Goal: Answer question/provide support

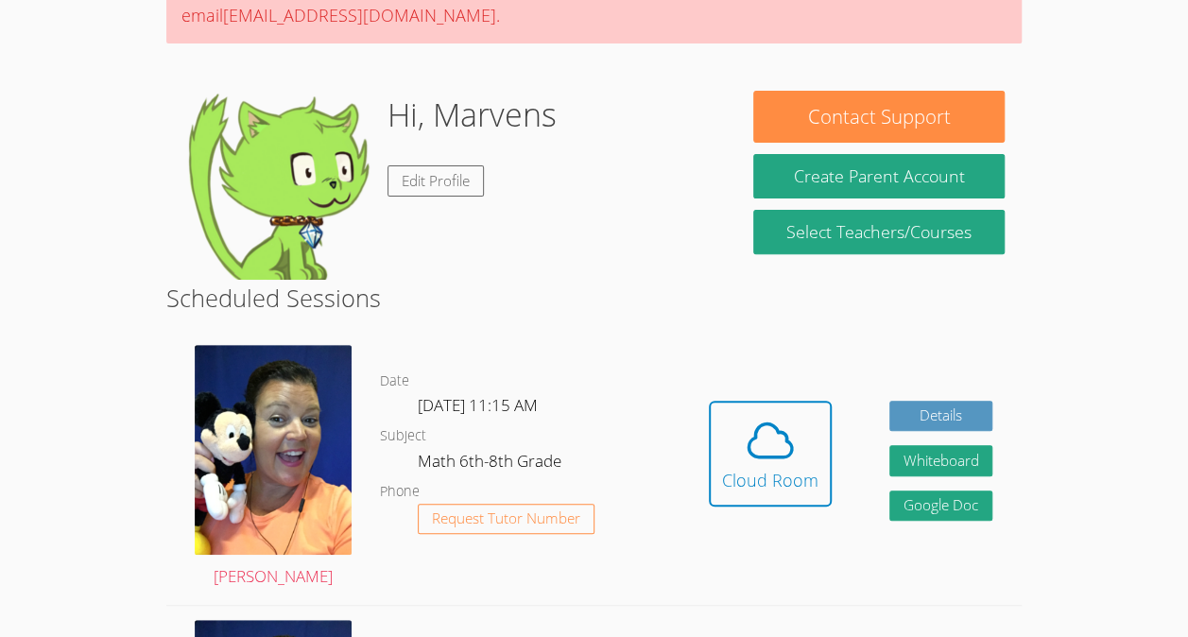
scroll to position [220, 0]
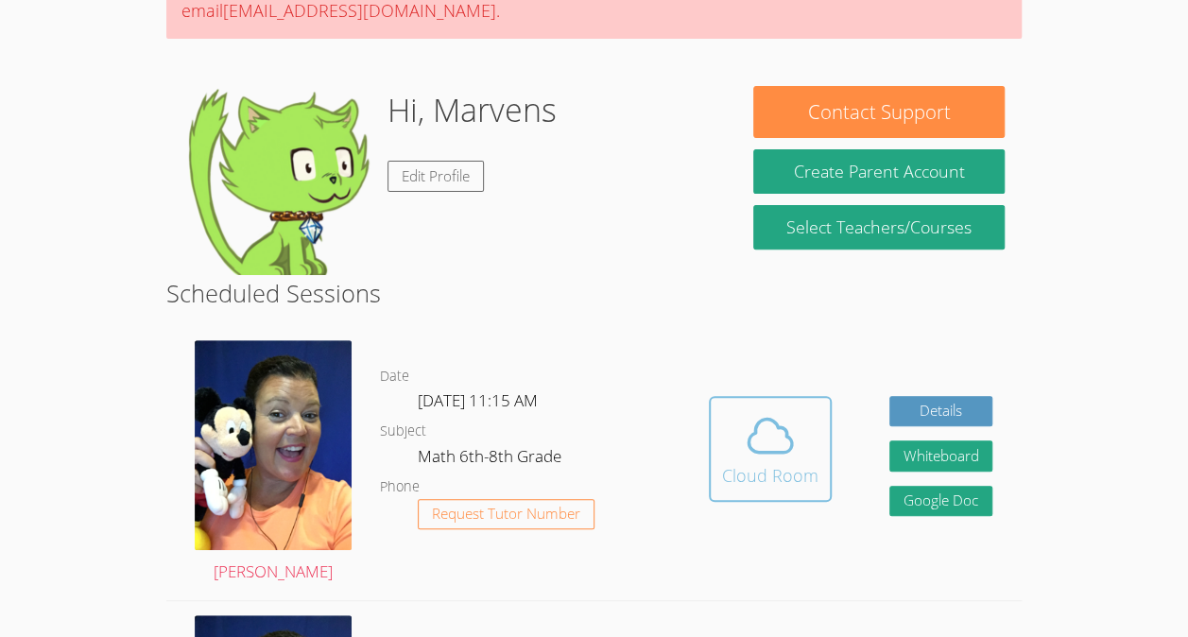
click at [803, 474] on div "Cloud Room" at bounding box center [770, 475] width 96 height 26
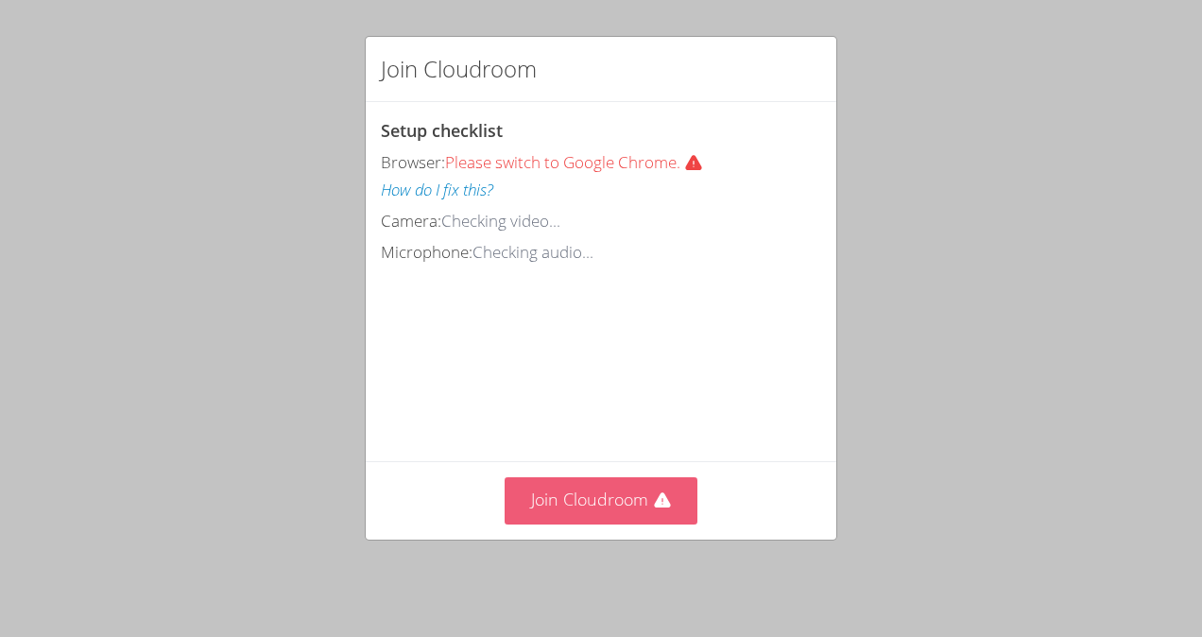
click at [654, 508] on icon at bounding box center [662, 499] width 16 height 15
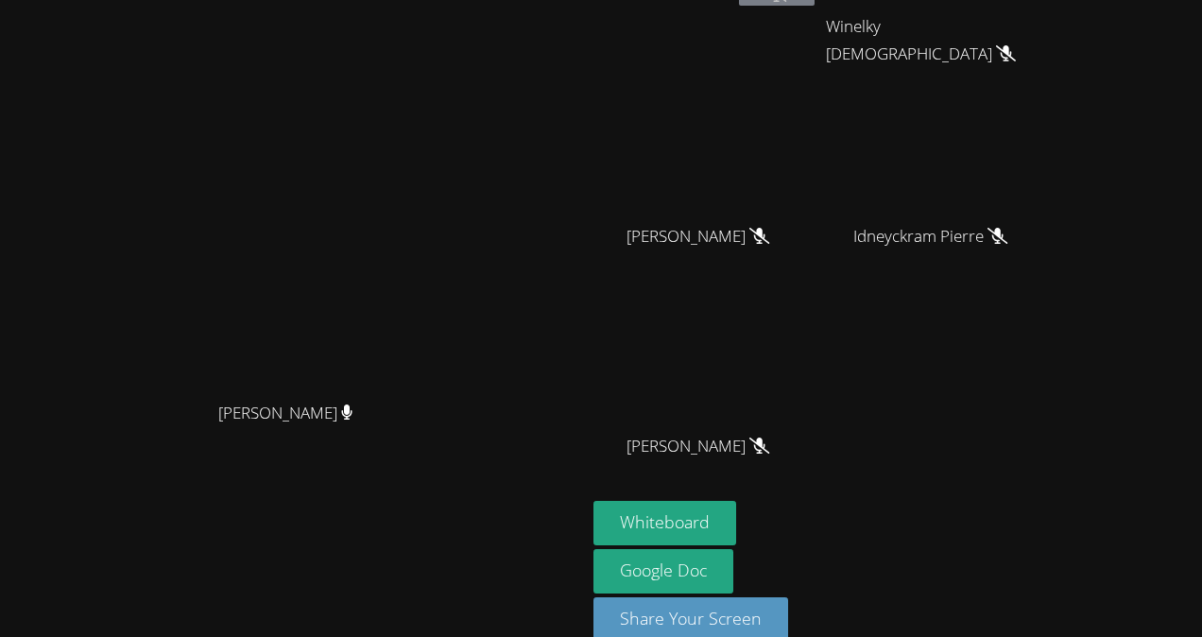
scroll to position [157, 0]
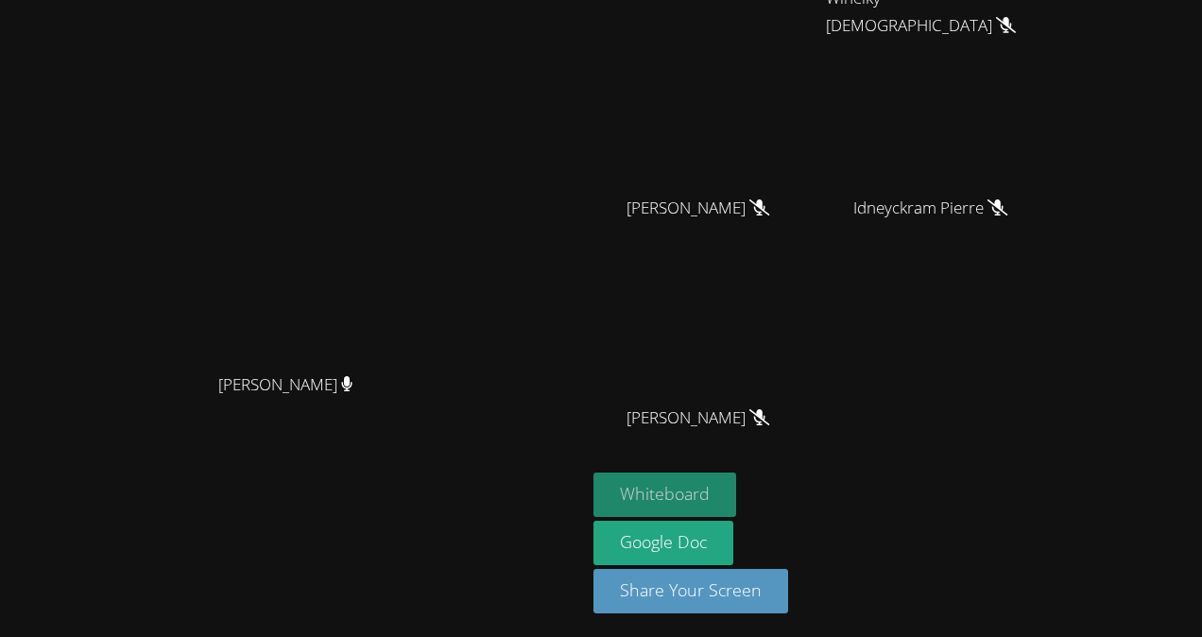
click at [736, 501] on button "Whiteboard" at bounding box center [665, 495] width 143 height 44
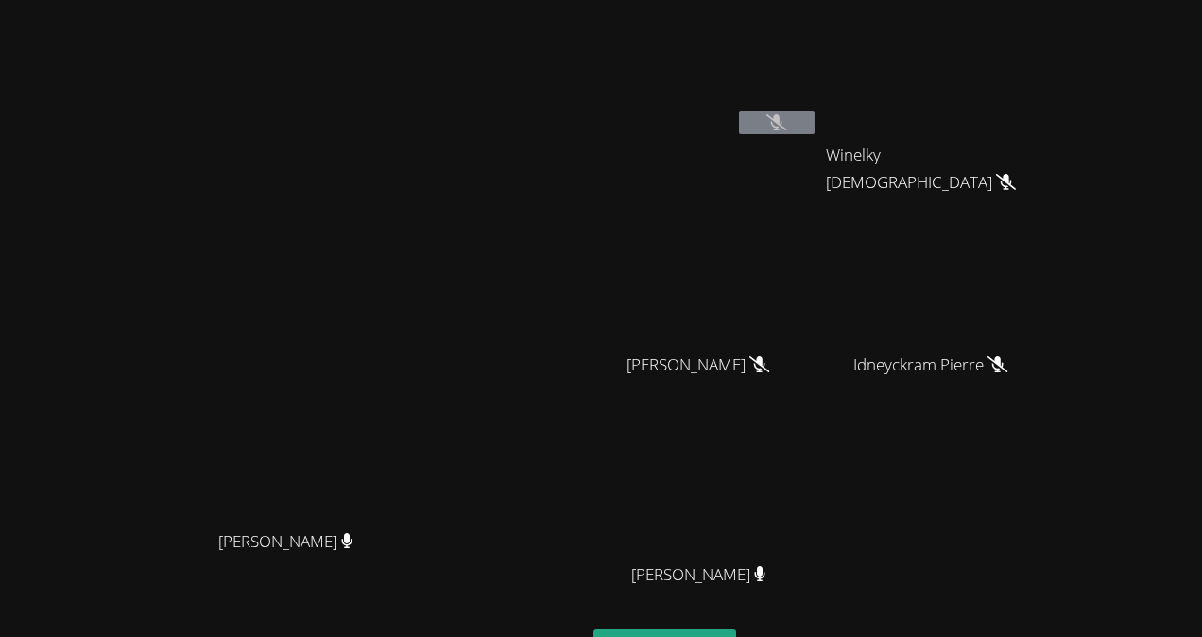
click at [786, 114] on icon at bounding box center [776, 122] width 20 height 16
click at [786, 129] on icon at bounding box center [776, 122] width 20 height 16
click at [815, 132] on button at bounding box center [777, 123] width 76 height 24
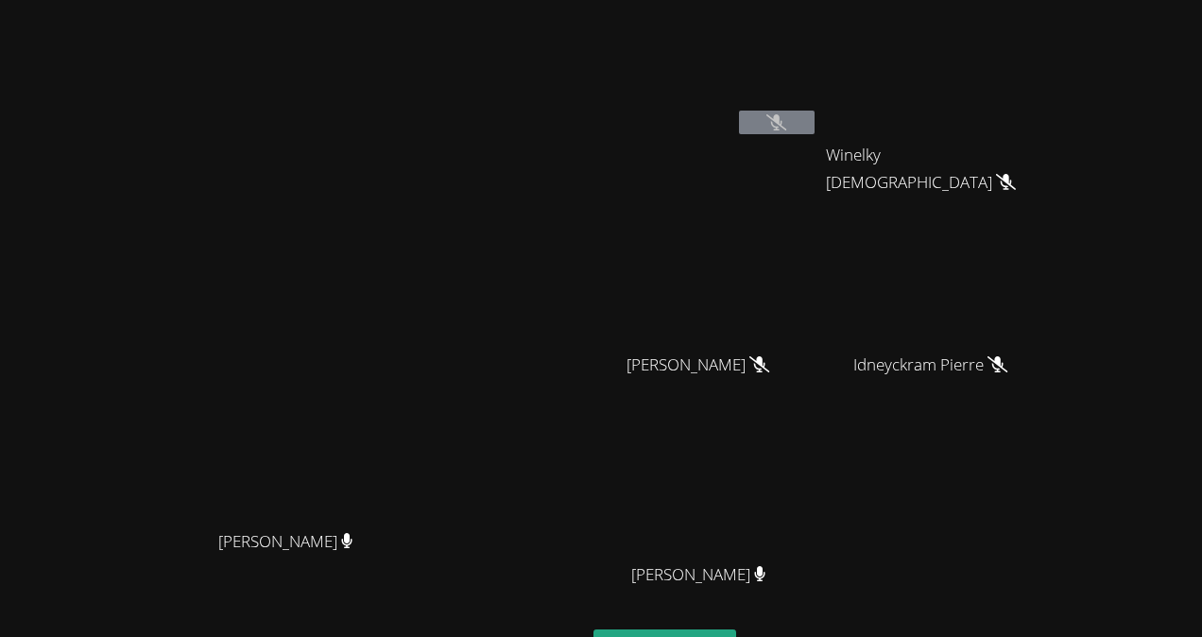
click at [786, 115] on icon at bounding box center [776, 122] width 20 height 16
click at [1036, 157] on span "Winelky Thelemaque" at bounding box center [931, 169] width 210 height 55
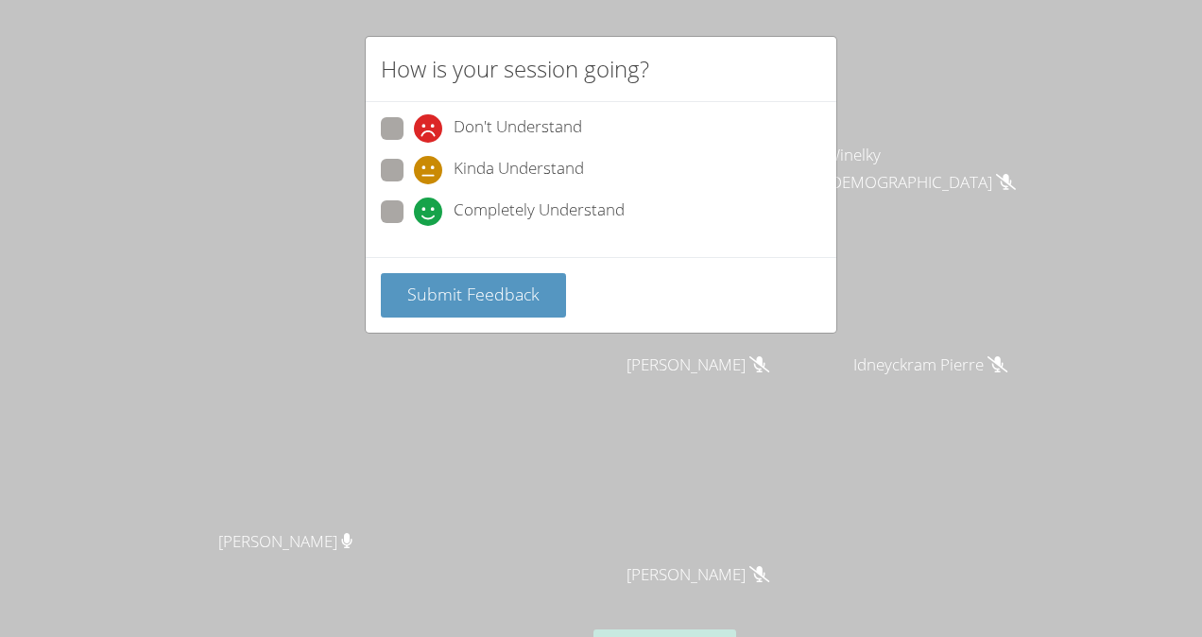
click at [372, 163] on div "Don't Understand Kinda Understand Completely Understand" at bounding box center [601, 179] width 471 height 155
click at [386, 154] on div "Don't Understand Kinda Understand Completely Understand" at bounding box center [601, 175] width 440 height 117
click at [414, 184] on span at bounding box center [414, 184] width 0 height 0
click at [414, 167] on input "Kinda Understand" at bounding box center [422, 167] width 16 height 16
radio input "true"
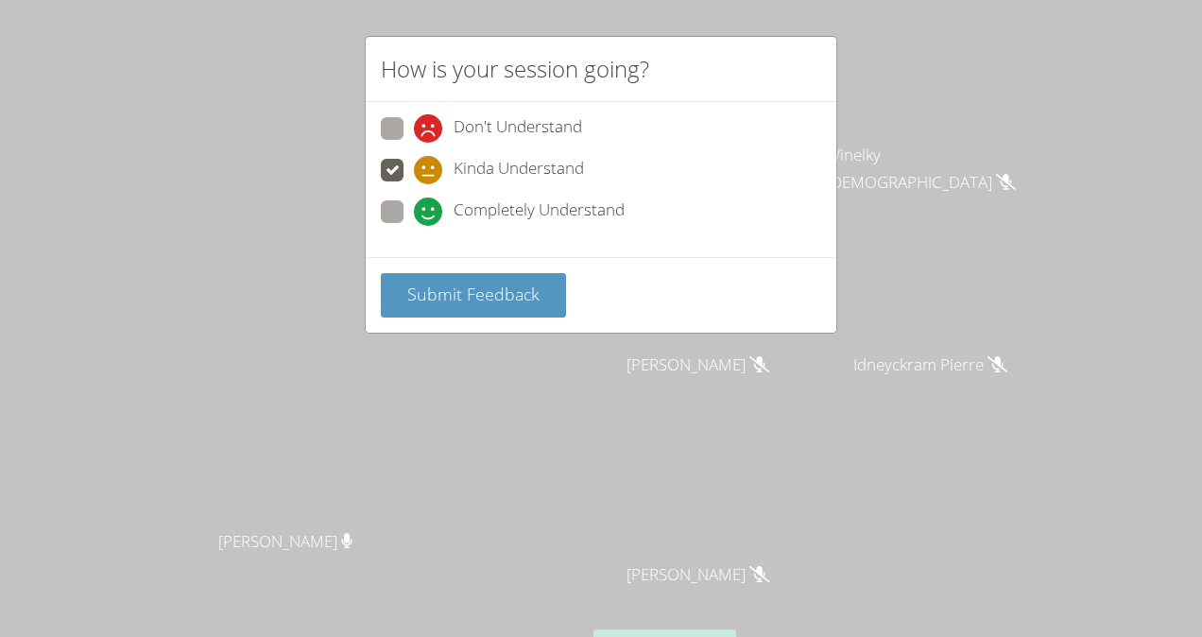
click at [414, 226] on span at bounding box center [414, 226] width 0 height 0
click at [414, 207] on input "Completely Understand" at bounding box center [422, 208] width 16 height 16
radio input "true"
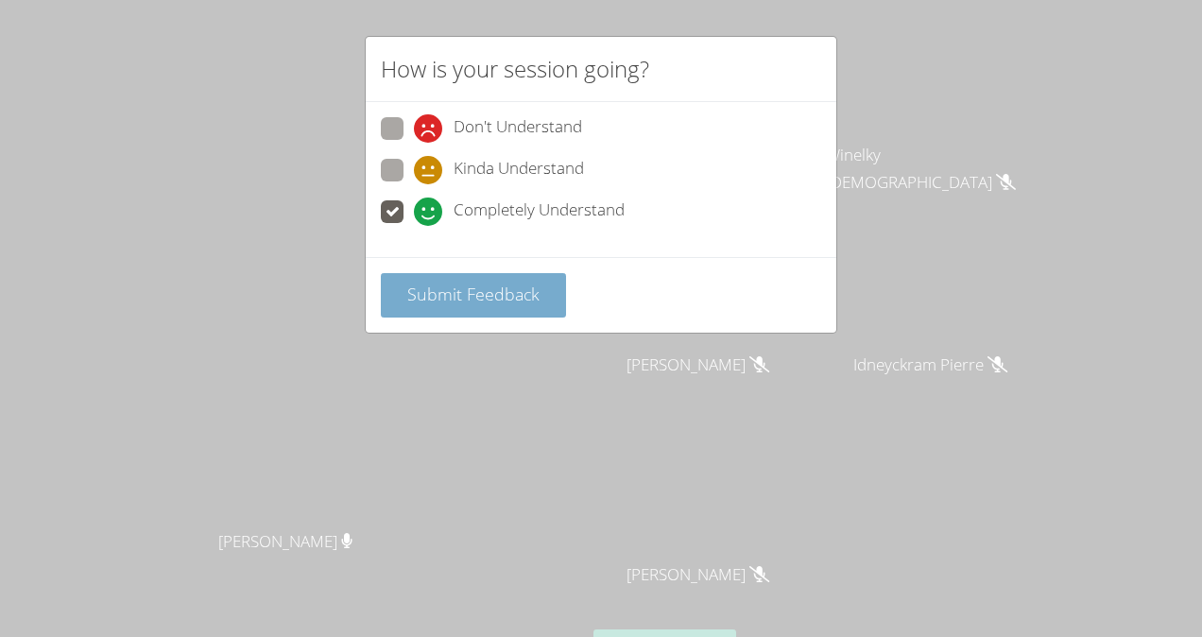
click at [460, 288] on span "Submit Feedback" at bounding box center [473, 294] width 132 height 23
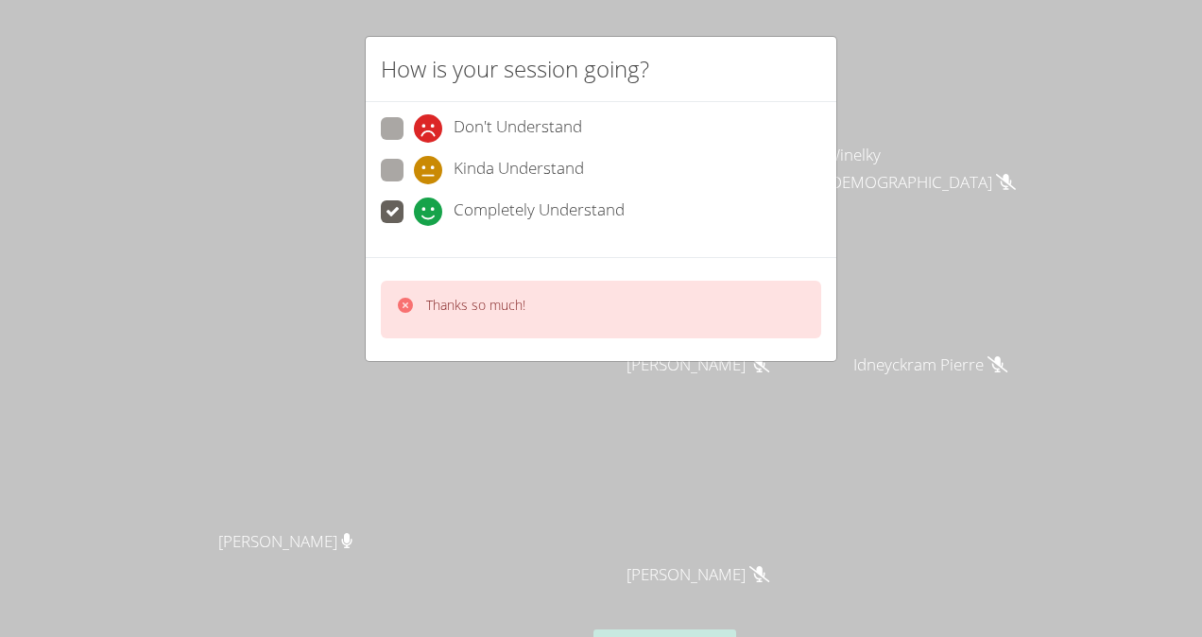
click at [387, 154] on div "Don't Understand Kinda Understand Completely Understand" at bounding box center [601, 175] width 440 height 117
click at [414, 184] on span at bounding box center [414, 184] width 0 height 0
click at [414, 170] on input "Kinda Understand" at bounding box center [422, 167] width 16 height 16
radio input "true"
click at [474, 305] on p "Thanks so much!" at bounding box center [475, 305] width 99 height 19
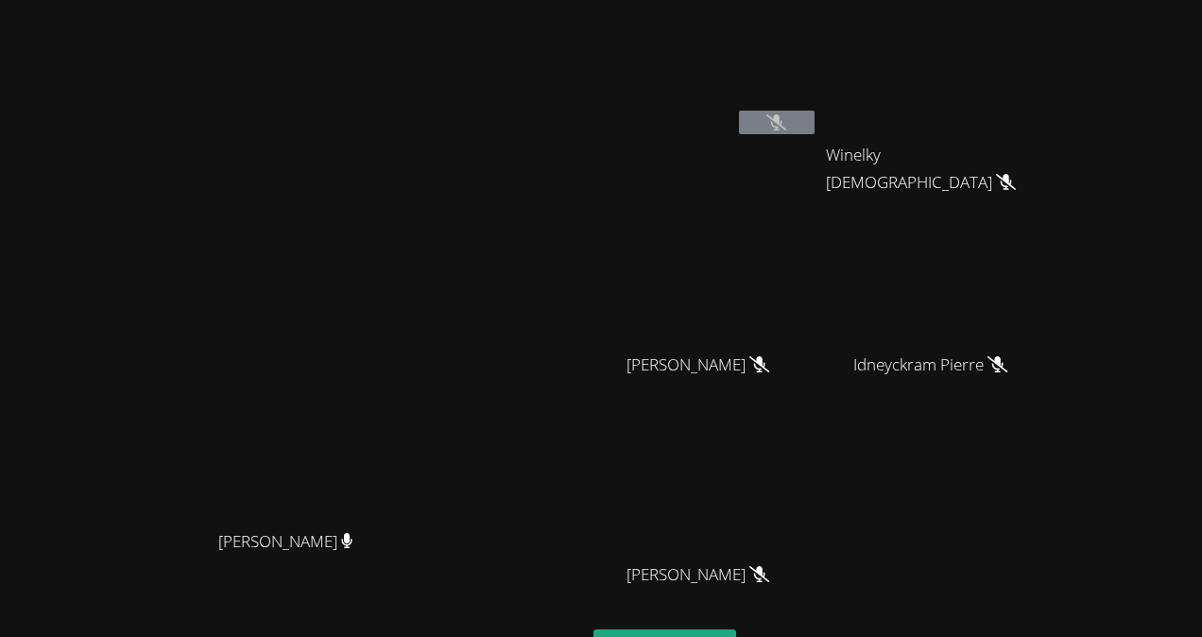
drag, startPoint x: 430, startPoint y: 299, endPoint x: 545, endPoint y: 244, distance: 127.7
click at [435, 244] on video at bounding box center [293, 359] width 284 height 321
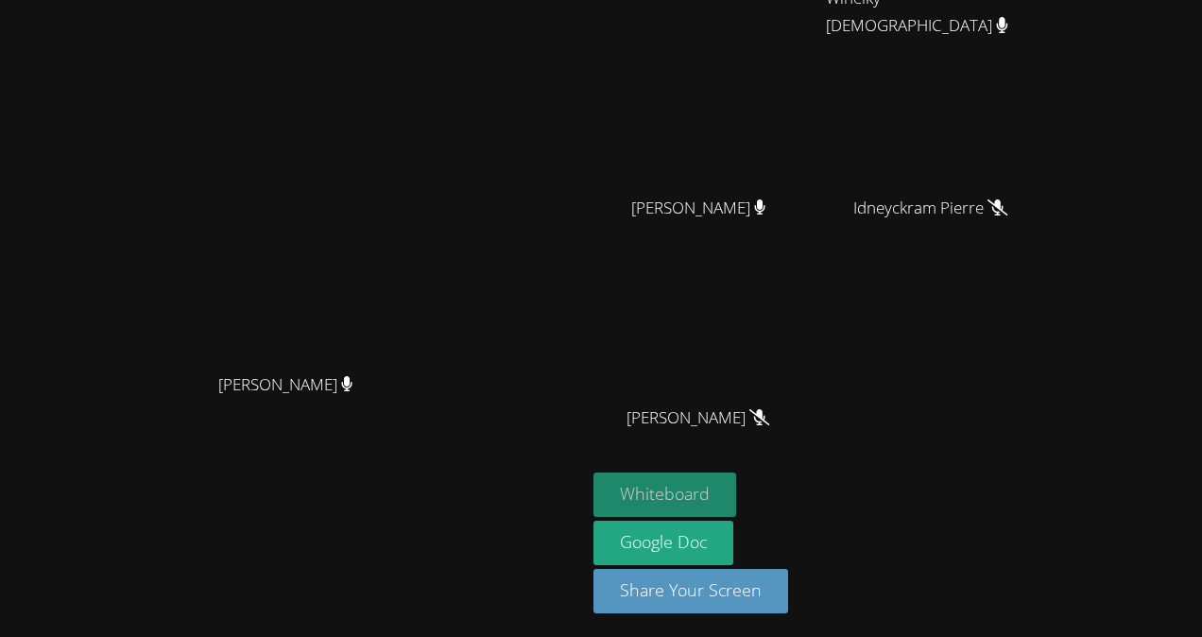
click at [736, 495] on button "Whiteboard" at bounding box center [665, 495] width 143 height 44
